Goal: Check status: Check status

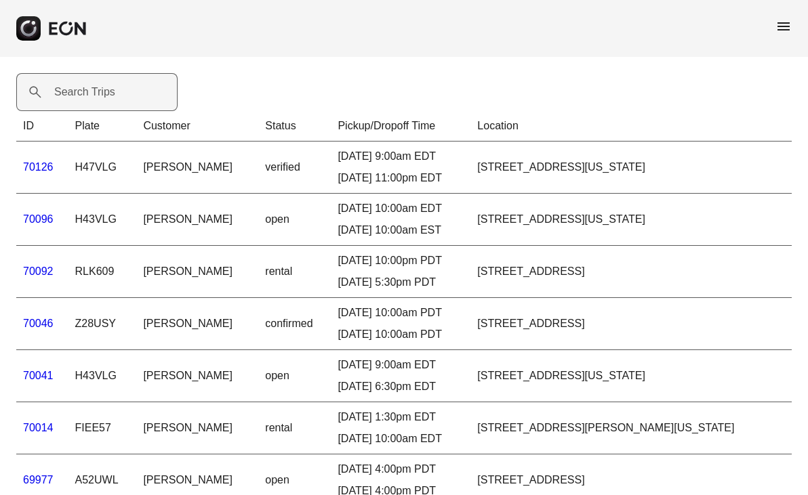
click at [64, 89] on label "Search Trips" at bounding box center [84, 92] width 61 height 16
click at [64, 89] on Trips "Search Trips" at bounding box center [96, 92] width 161 height 38
paste Trips "*****"
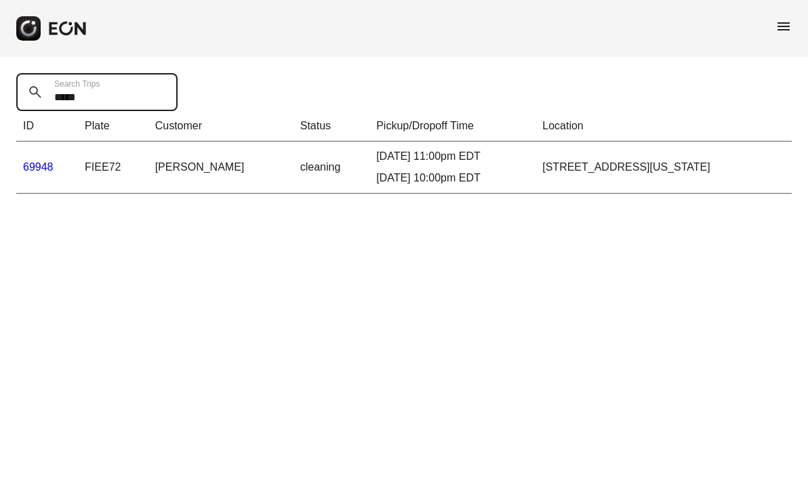
type Trips "*****"
click at [45, 164] on link "69948" at bounding box center [38, 167] width 30 height 12
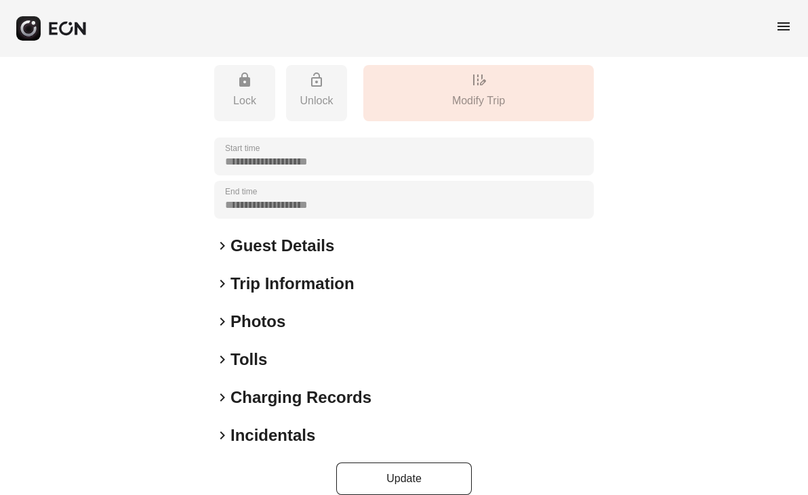
scroll to position [231, 0]
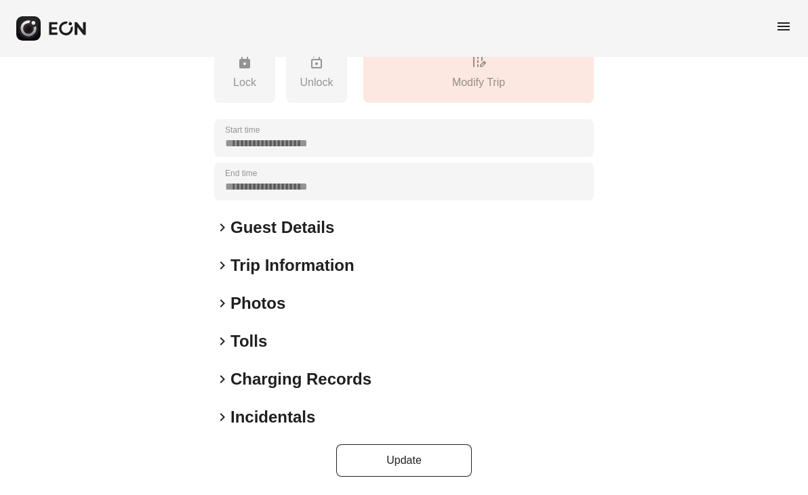
click at [224, 300] on span "keyboard_arrow_right" at bounding box center [222, 303] width 16 height 16
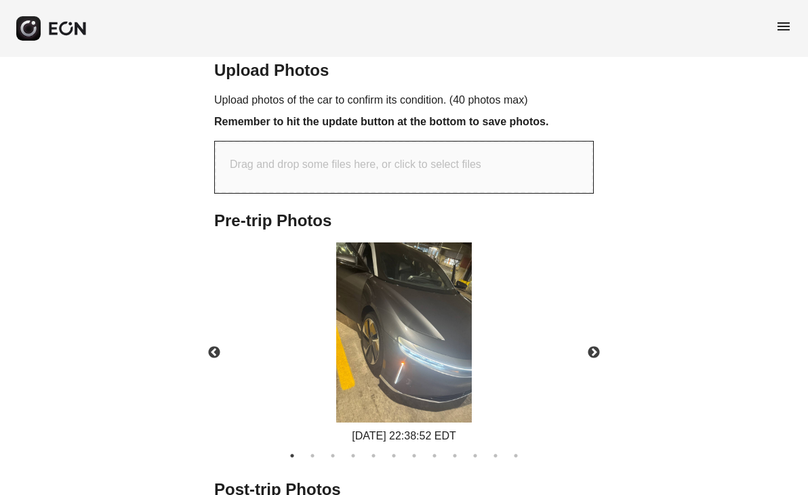
scroll to position [593, 0]
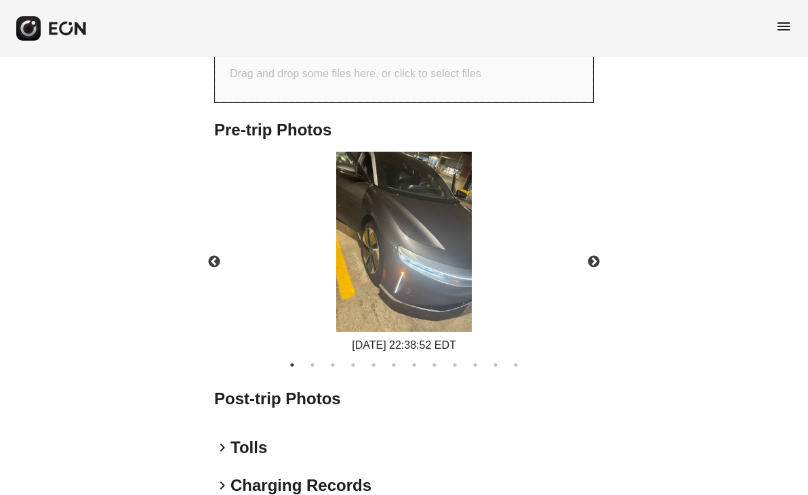
click at [478, 253] on div "[DATE] 22:38:52 EDT" at bounding box center [404, 253] width 403 height 203
click at [591, 258] on button "Next" at bounding box center [593, 262] width 47 height 47
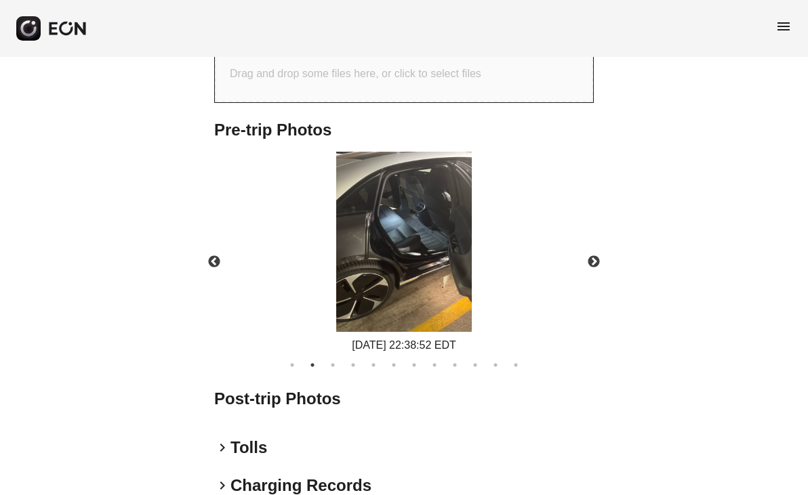
click at [487, 240] on div "[DATE] 22:38:52 EDT" at bounding box center [404, 253] width 403 height 203
click at [592, 256] on button "Next" at bounding box center [593, 262] width 47 height 47
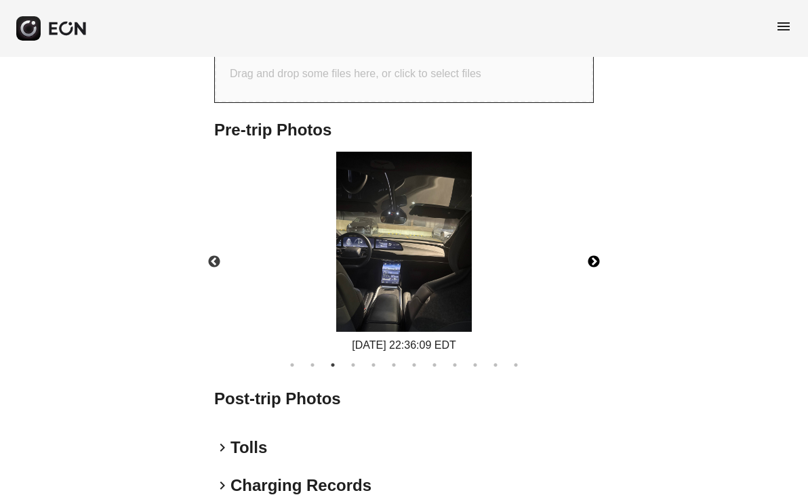
click at [594, 255] on button "Next" at bounding box center [593, 262] width 47 height 47
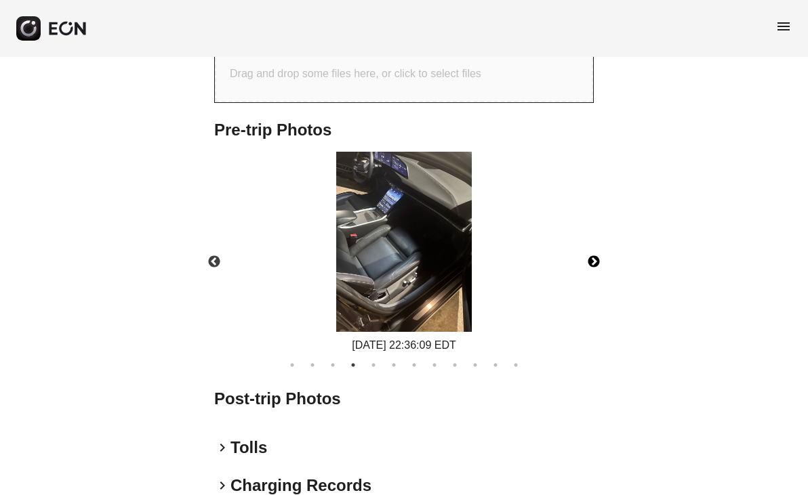
click at [596, 255] on button "Next" at bounding box center [593, 262] width 47 height 47
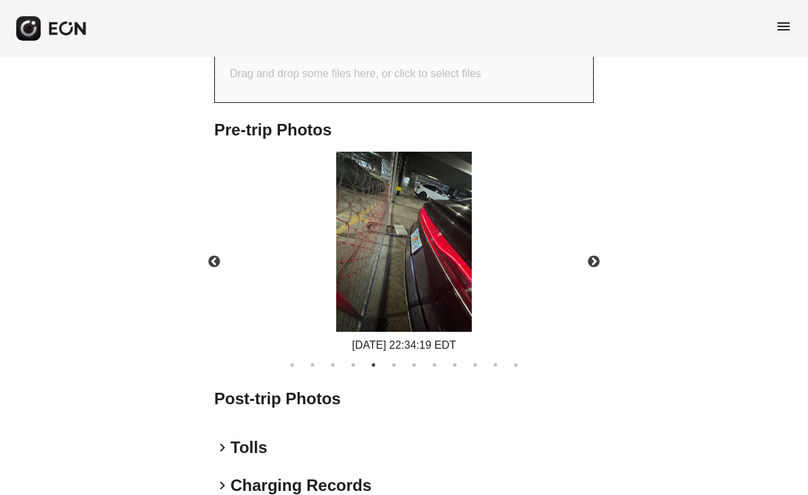
click at [483, 224] on div "[DATE] 22:34:19 EDT" at bounding box center [404, 253] width 403 height 203
click at [594, 255] on button "Next" at bounding box center [593, 262] width 47 height 47
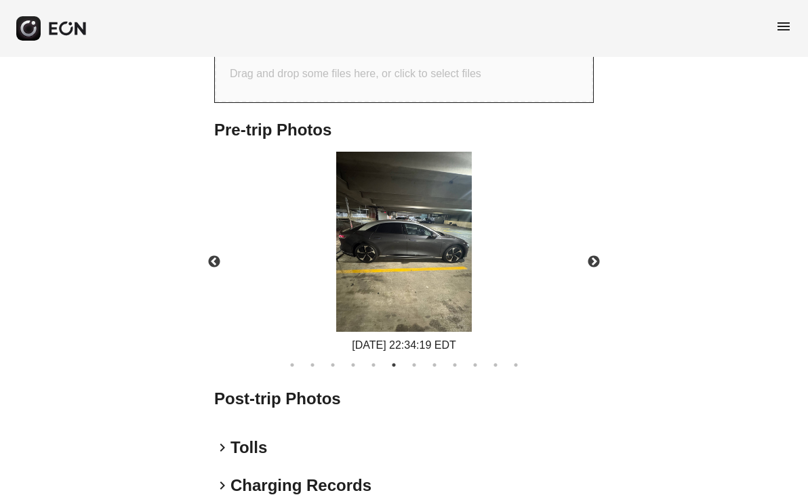
click at [487, 251] on div "[DATE] 22:34:19 EDT" at bounding box center [404, 253] width 403 height 203
click at [596, 257] on button "Next" at bounding box center [593, 262] width 47 height 47
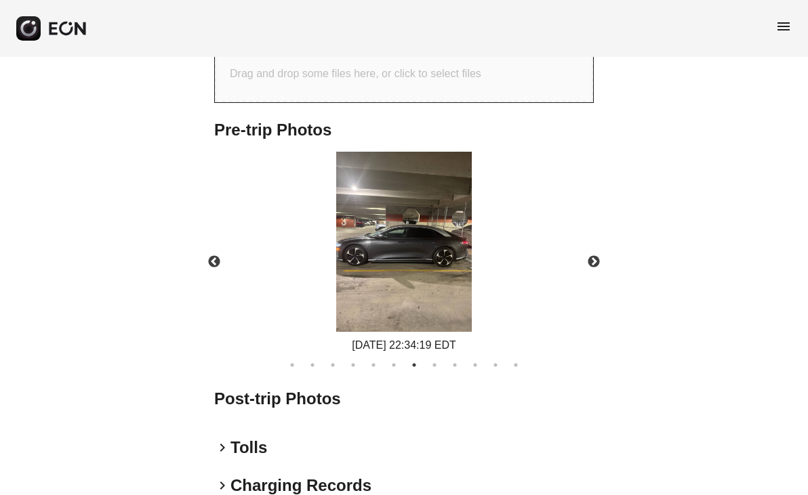
click at [488, 232] on div "[DATE] 22:34:19 EDT" at bounding box center [404, 253] width 403 height 203
click at [594, 261] on button "Next" at bounding box center [593, 262] width 47 height 47
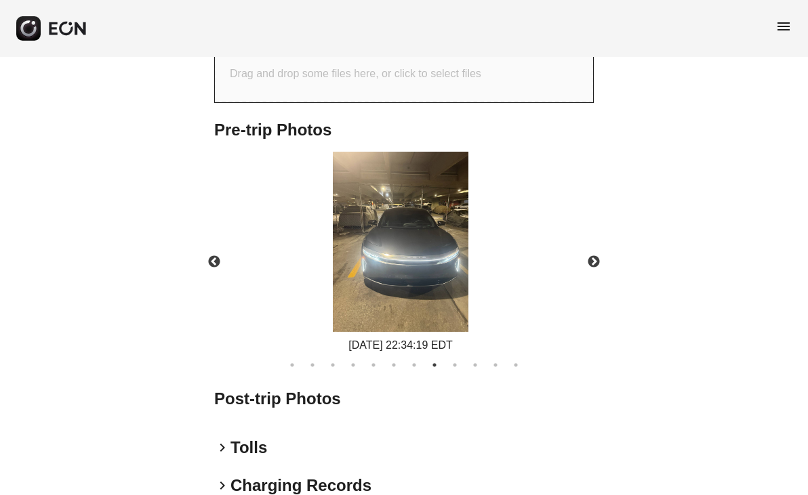
drag, startPoint x: 531, startPoint y: 270, endPoint x: 436, endPoint y: 202, distance: 117.0
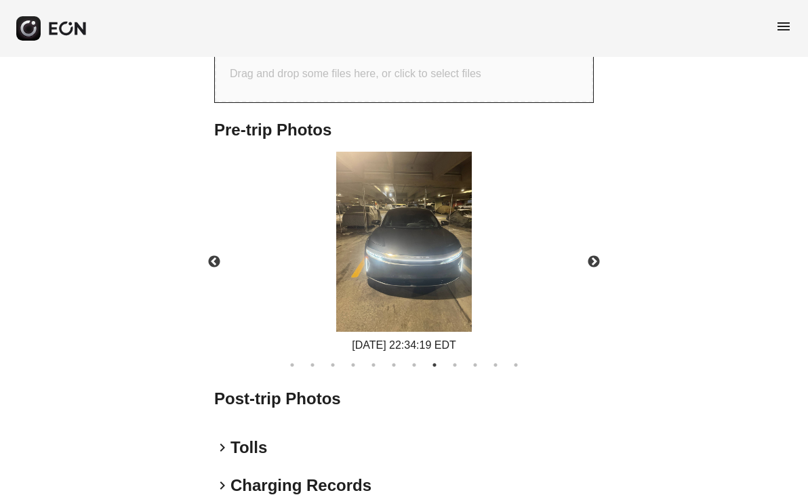
click at [485, 205] on div "[DATE] 22:34:19 EDT" at bounding box center [404, 253] width 403 height 203
click at [594, 256] on button "Next" at bounding box center [593, 262] width 47 height 47
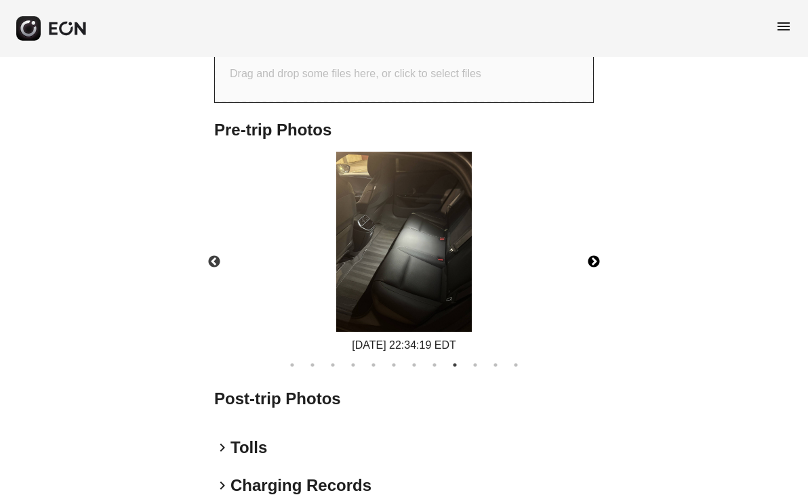
click at [596, 254] on button "Next" at bounding box center [593, 262] width 47 height 47
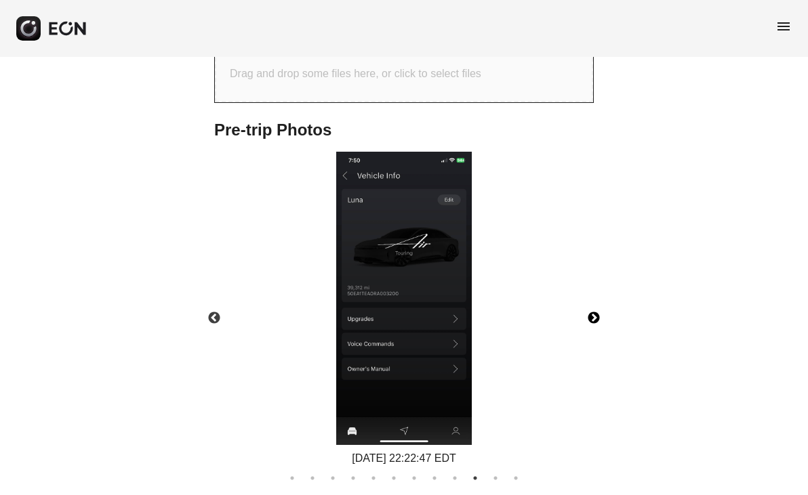
click at [595, 313] on button "Next" at bounding box center [593, 318] width 47 height 47
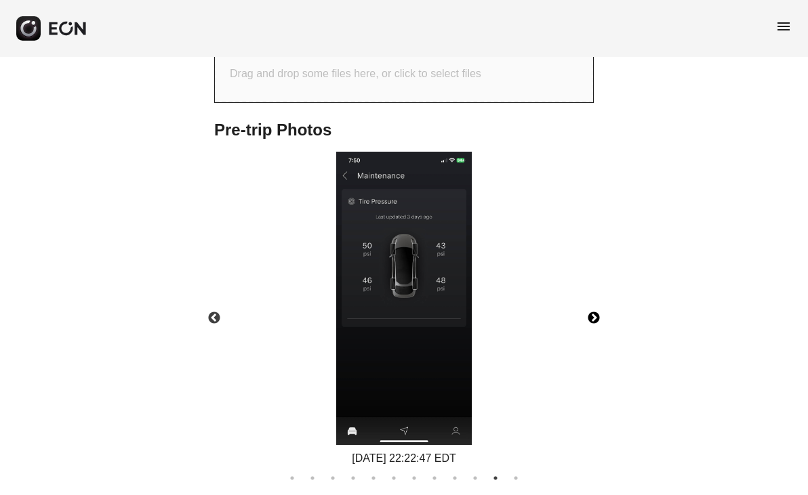
click at [595, 314] on button "Next" at bounding box center [593, 318] width 47 height 47
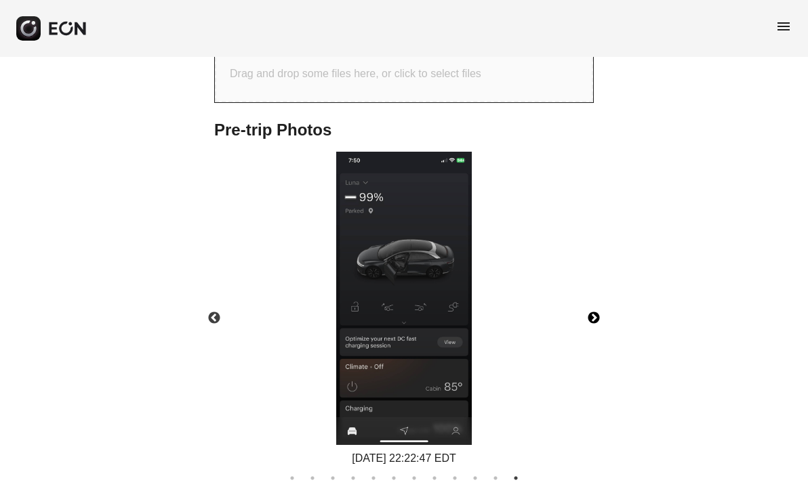
click at [596, 314] on button "Next" at bounding box center [593, 318] width 47 height 47
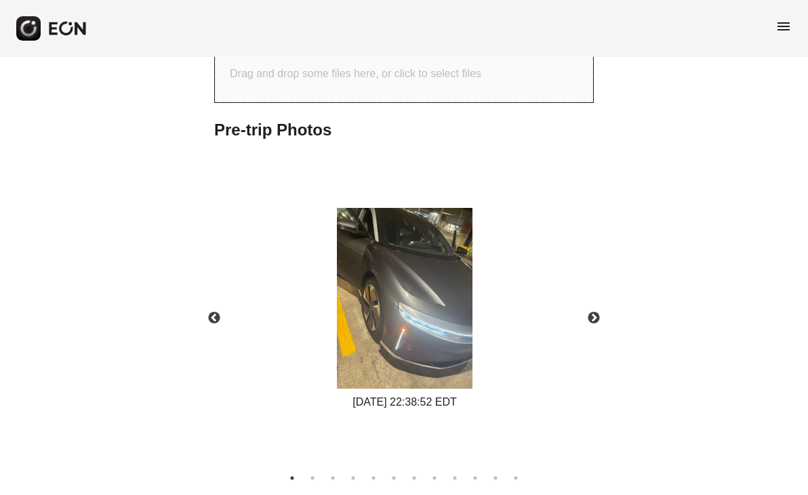
drag, startPoint x: 519, startPoint y: 289, endPoint x: 451, endPoint y: 235, distance: 86.8
click at [419, 144] on div "Pre-trip Photos Previous [DATE] 22:22:47 EDT [DATE] 22:38:52 EDT [DATE] 22:38:5…" at bounding box center [404, 302] width 380 height 366
click at [600, 312] on button "Next" at bounding box center [593, 318] width 47 height 47
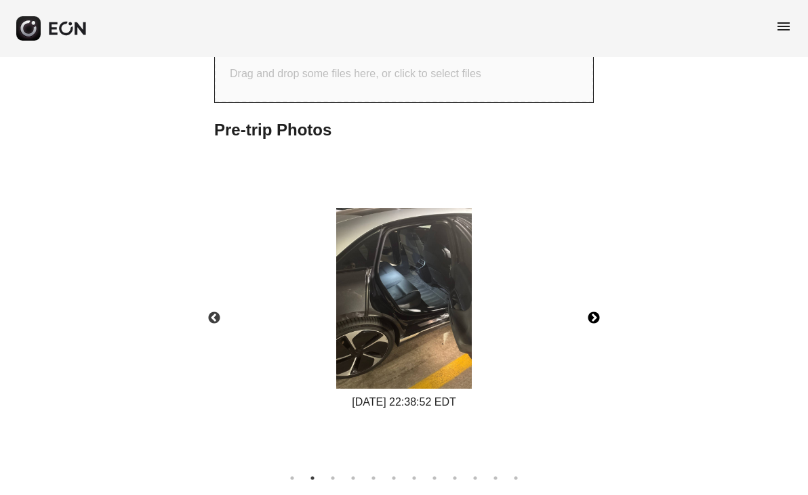
click at [594, 312] on button "Next" at bounding box center [593, 318] width 47 height 47
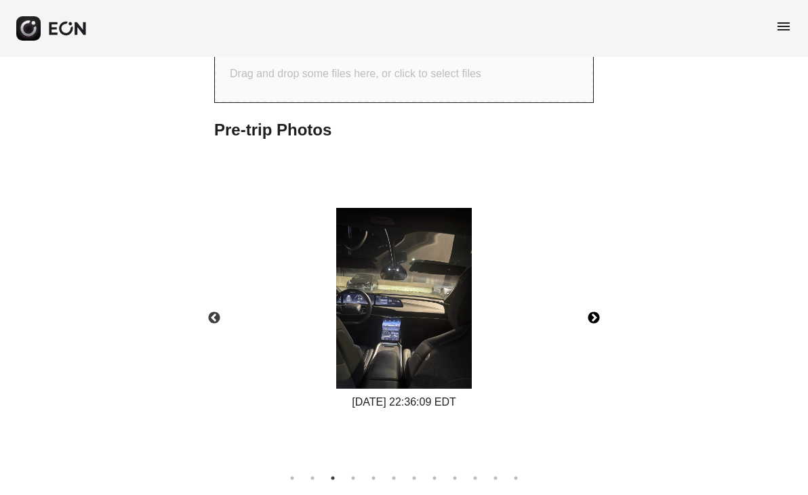
click at [590, 317] on button "Next" at bounding box center [593, 318] width 47 height 47
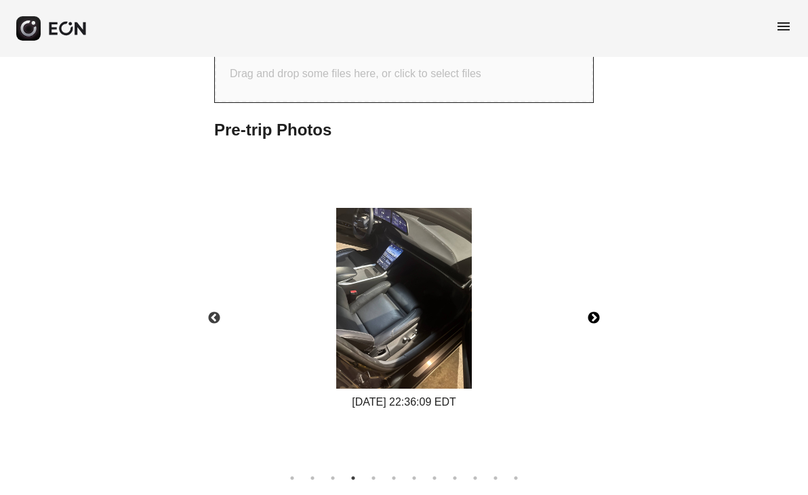
click at [594, 319] on button "Next" at bounding box center [593, 318] width 47 height 47
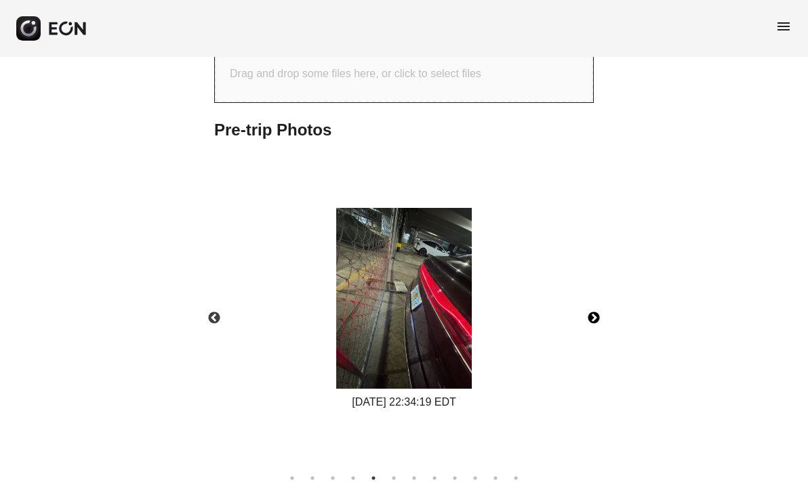
click at [594, 319] on button "Next" at bounding box center [593, 318] width 47 height 47
